Goal: Task Accomplishment & Management: Use online tool/utility

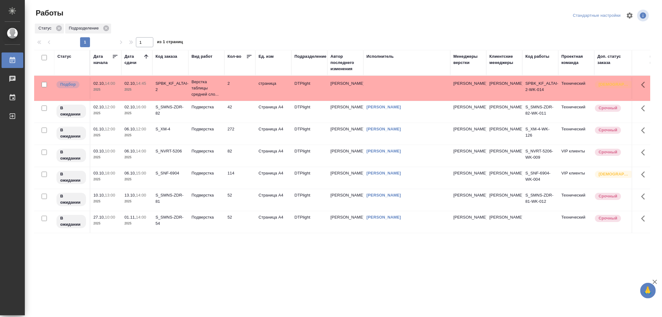
click at [202, 110] on td "Подверстка" at bounding box center [206, 112] width 36 height 22
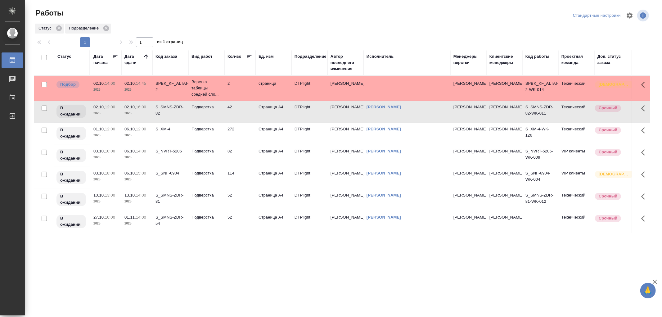
click at [202, 110] on td "Подверстка" at bounding box center [206, 112] width 36 height 22
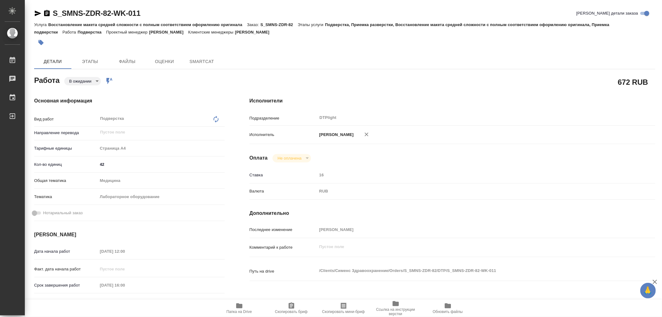
type textarea "x"
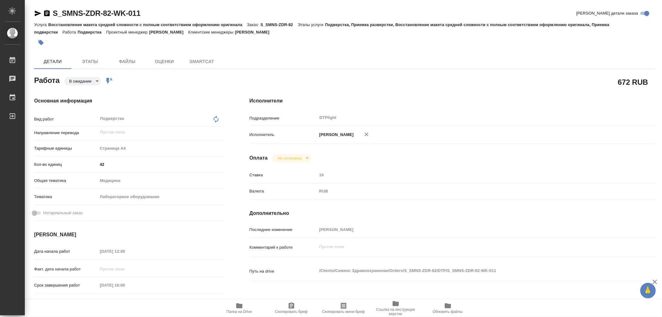
type textarea "x"
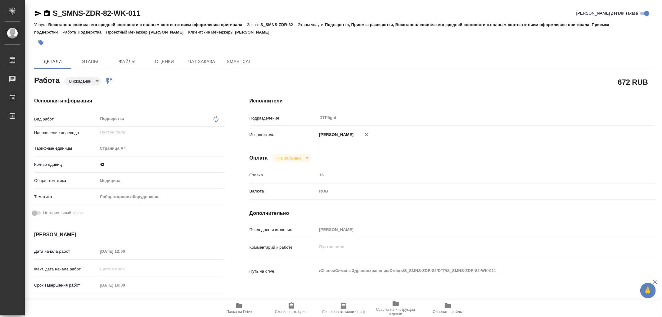
type textarea "x"
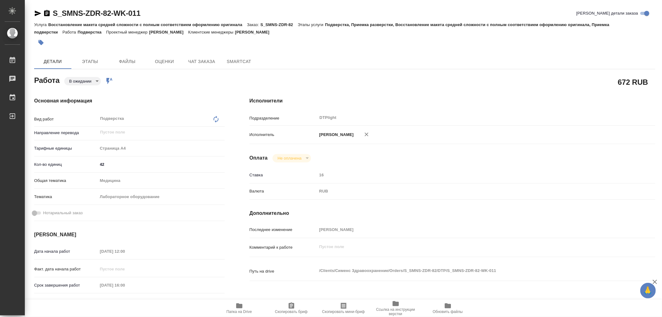
type textarea "x"
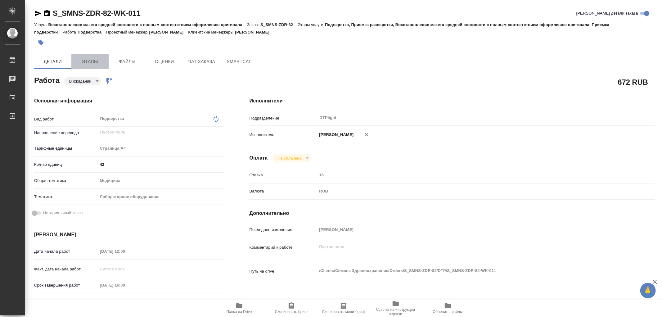
click at [83, 57] on button "Этапы" at bounding box center [89, 61] width 37 height 15
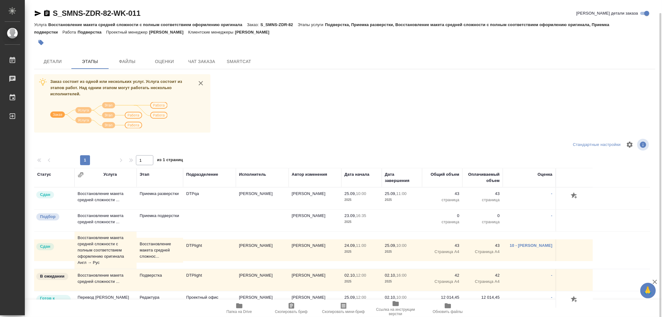
scroll to position [6, 0]
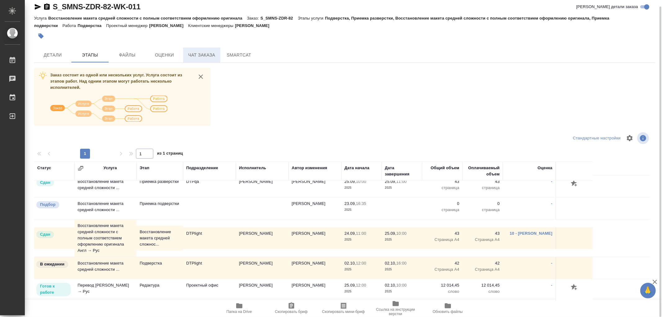
click at [206, 58] on span "Чат заказа" at bounding box center [202, 55] width 30 height 8
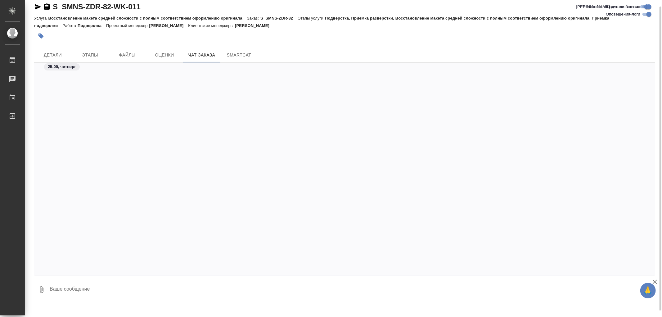
scroll to position [12885, 0]
